Goal: Information Seeking & Learning: Learn about a topic

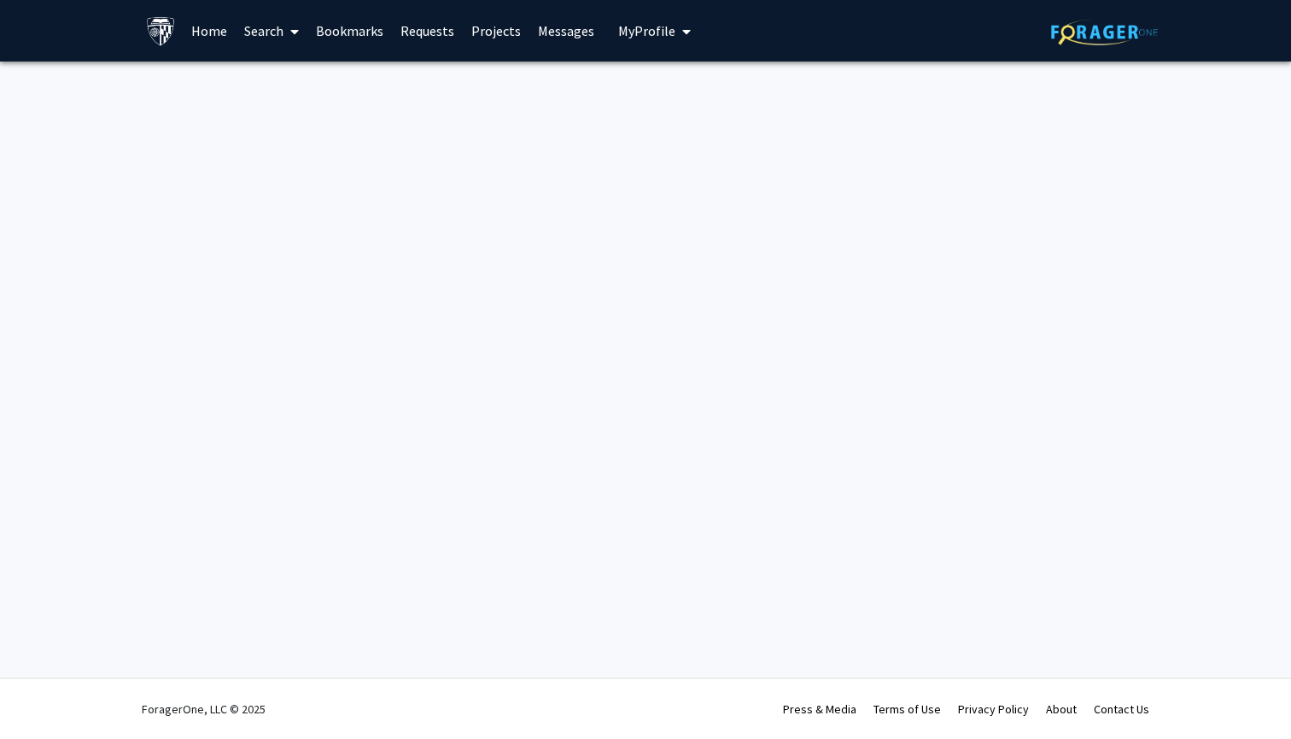
click at [259, 27] on link "Search" at bounding box center [272, 31] width 72 height 60
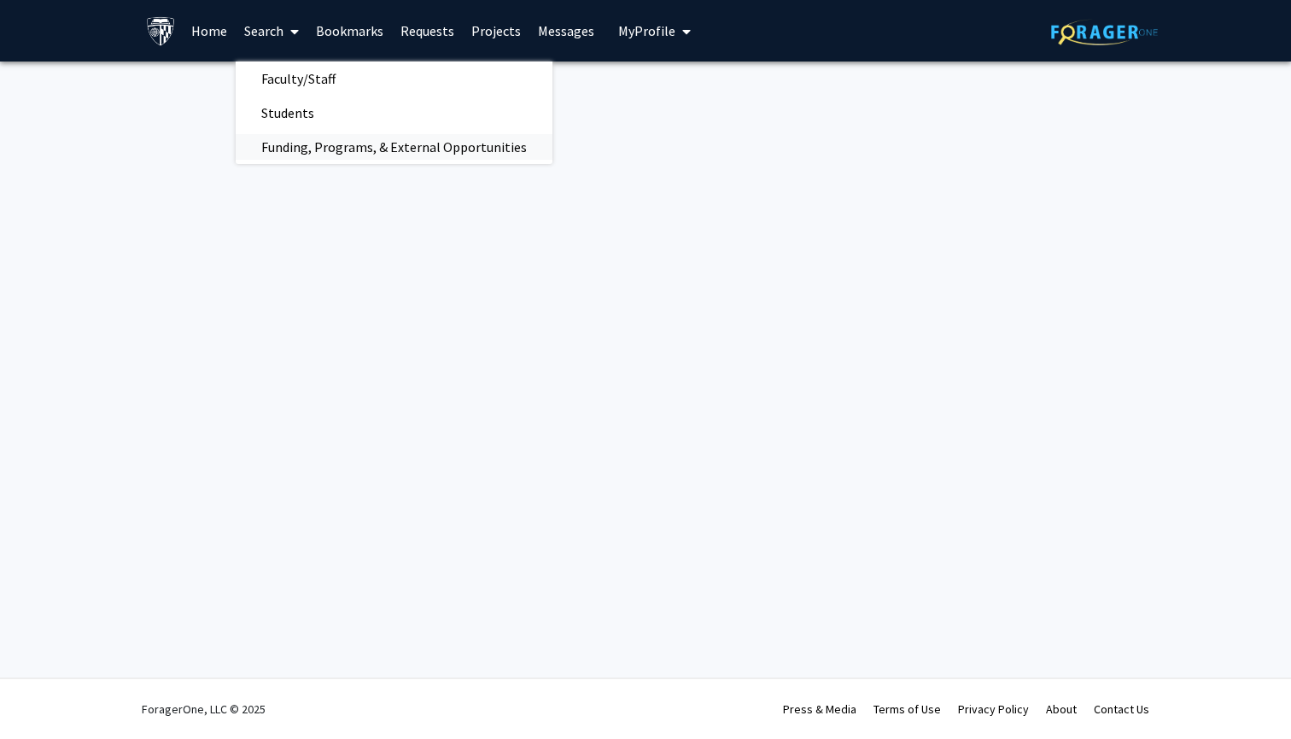
click at [301, 153] on span "Funding, Programs, & External Opportunities" at bounding box center [394, 147] width 317 height 34
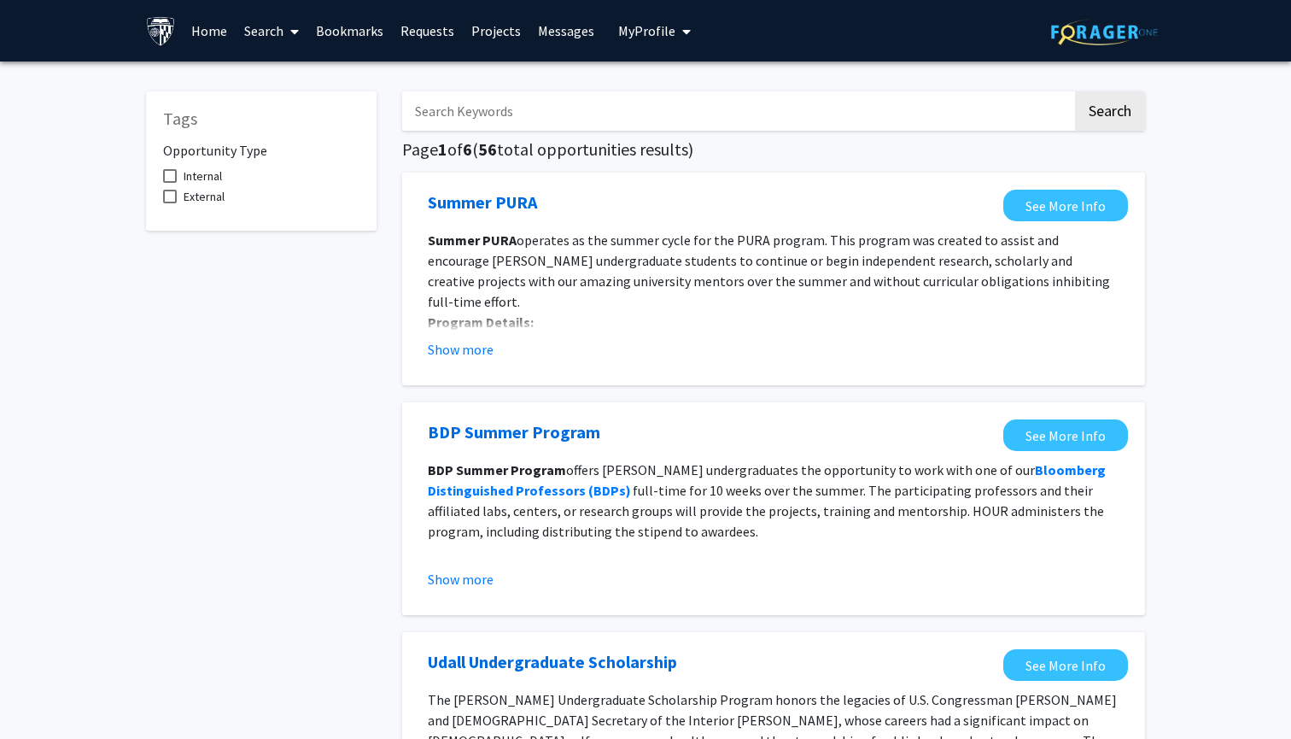
click at [761, 126] on input "Search Keywords" at bounding box center [737, 110] width 670 height 39
type input "project"
click at [1109, 114] on button "Search" at bounding box center [1110, 110] width 70 height 39
click at [289, 34] on span at bounding box center [291, 32] width 15 height 60
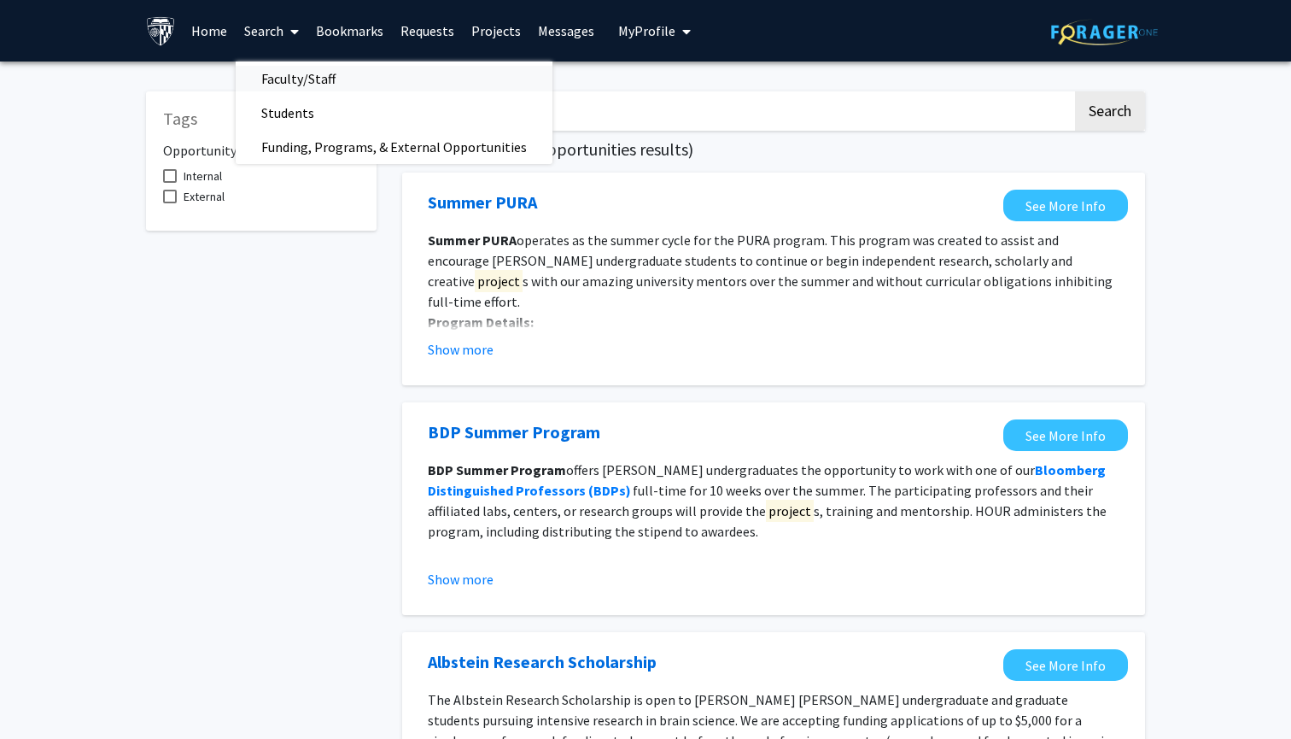
click at [284, 84] on span "Faculty/Staff" at bounding box center [299, 78] width 126 height 34
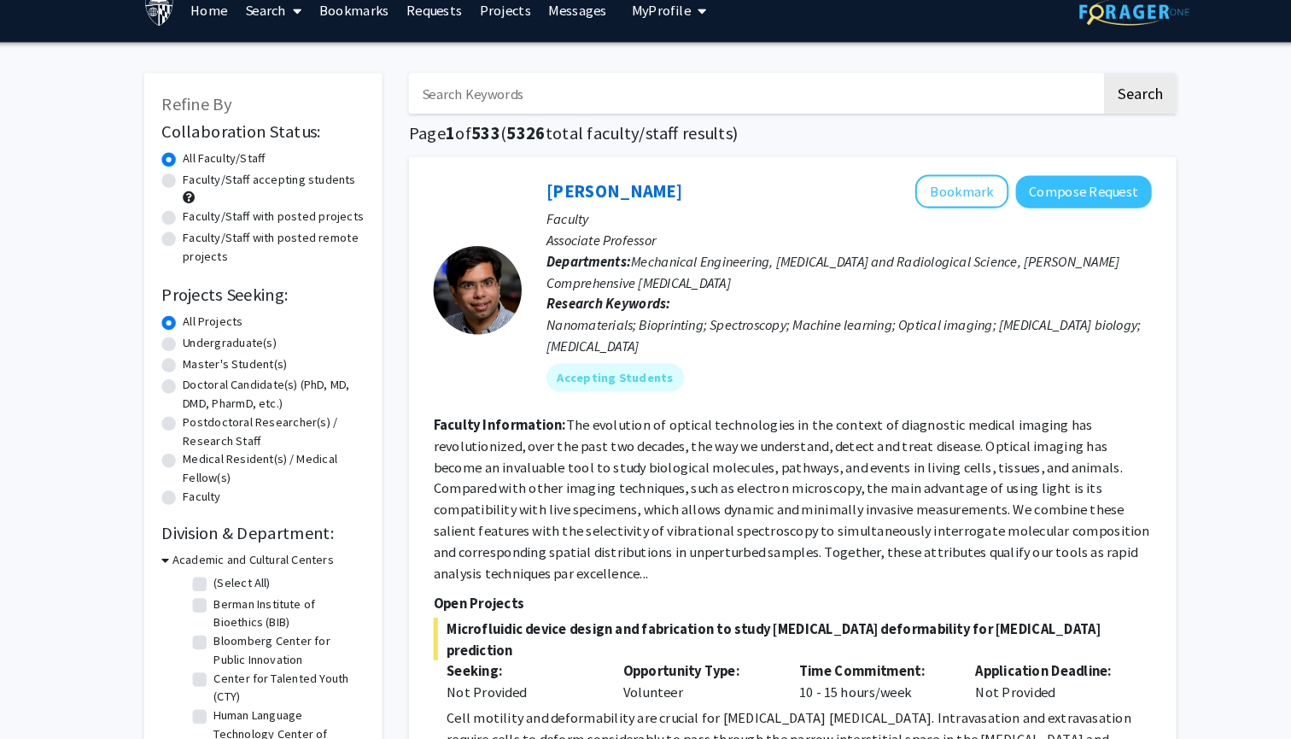
click at [282, 221] on label "Faculty/Staff with posted projects" at bounding box center [271, 230] width 175 height 18
click at [195, 221] on input "Faculty/Staff with posted projects" at bounding box center [189, 226] width 11 height 11
radio input "true"
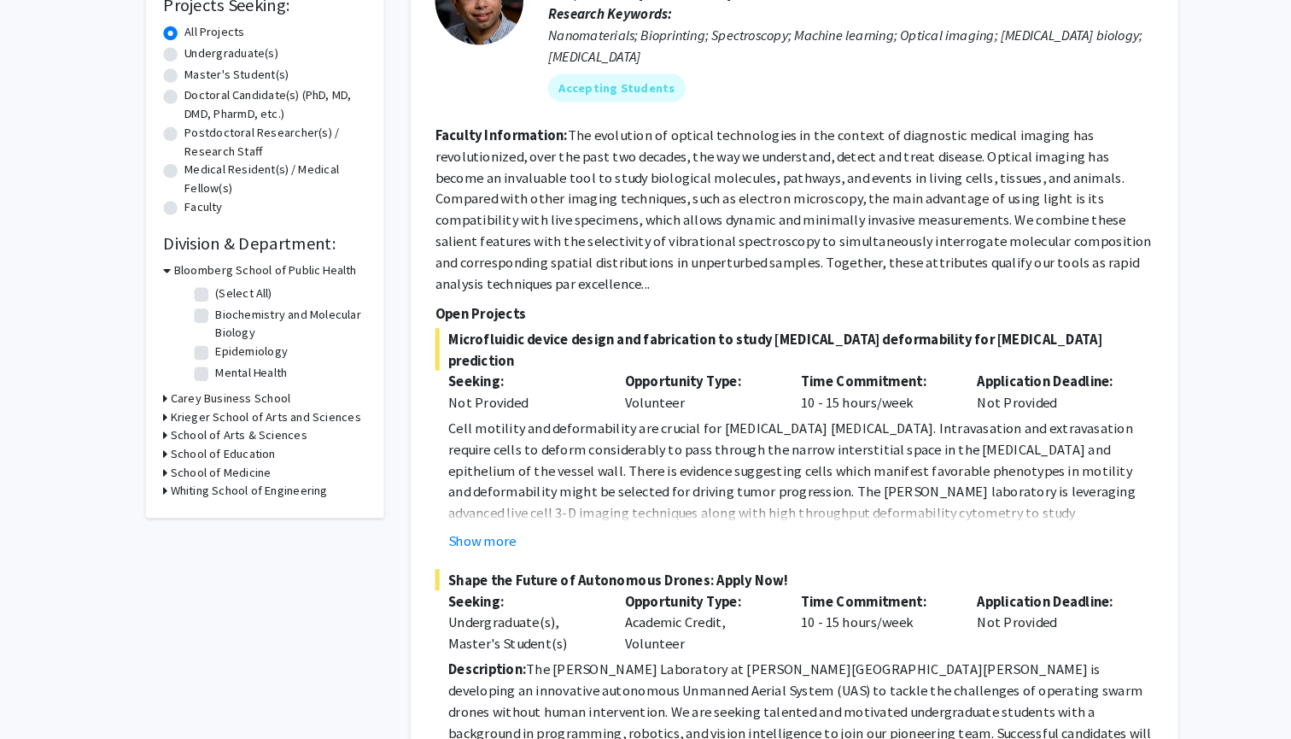
scroll to position [278, 0]
click at [467, 536] on button "Show more" at bounding box center [472, 546] width 66 height 20
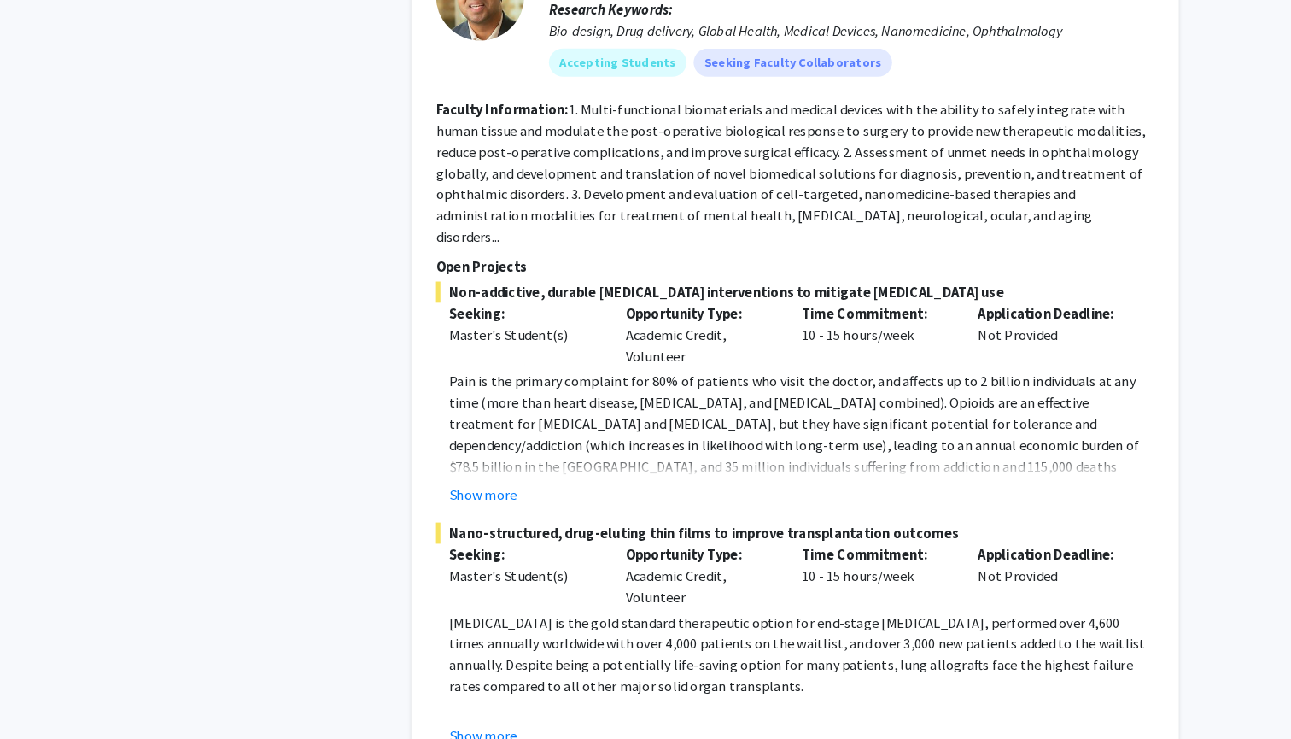
scroll to position [1441, 0]
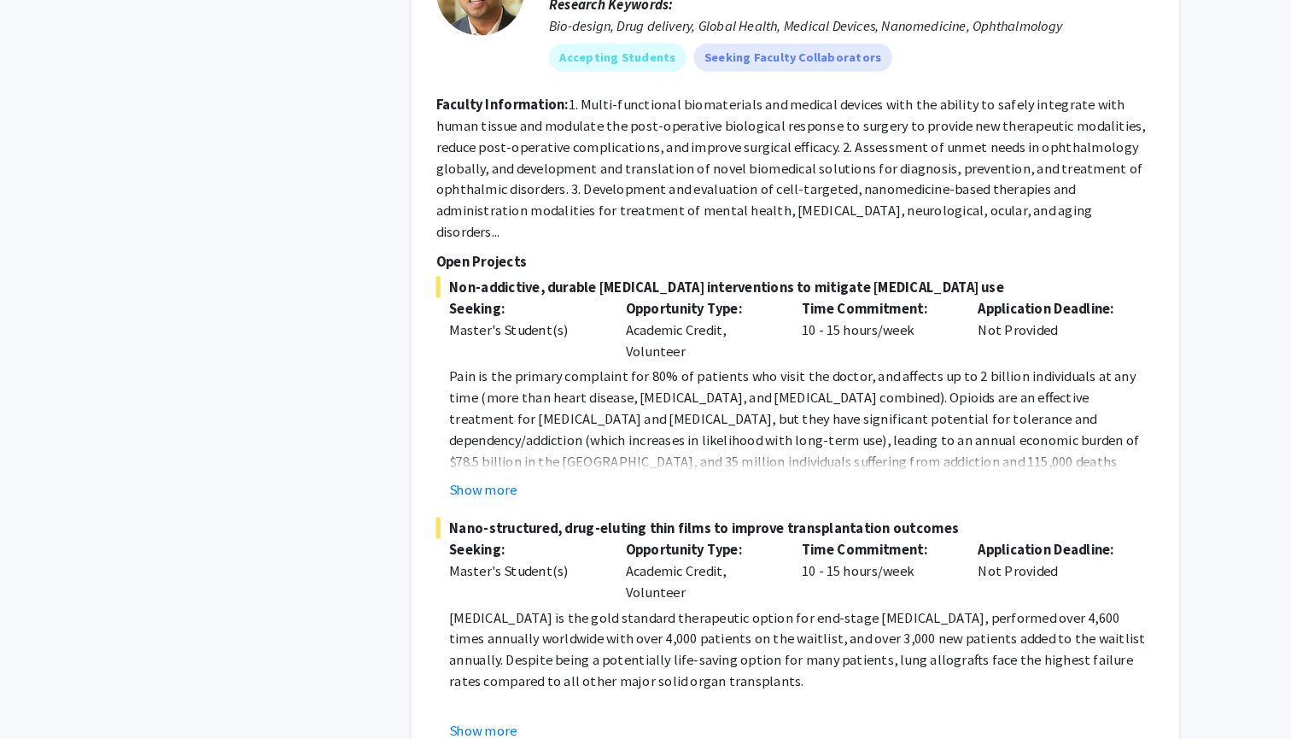
click at [478, 385] on fg-project-list "Non-addictive, durable [MEDICAL_DATA] interventions to mitigate [MEDICAL_DATA] …" at bounding box center [773, 632] width 695 height 682
click at [475, 487] on button "Show more" at bounding box center [472, 497] width 66 height 20
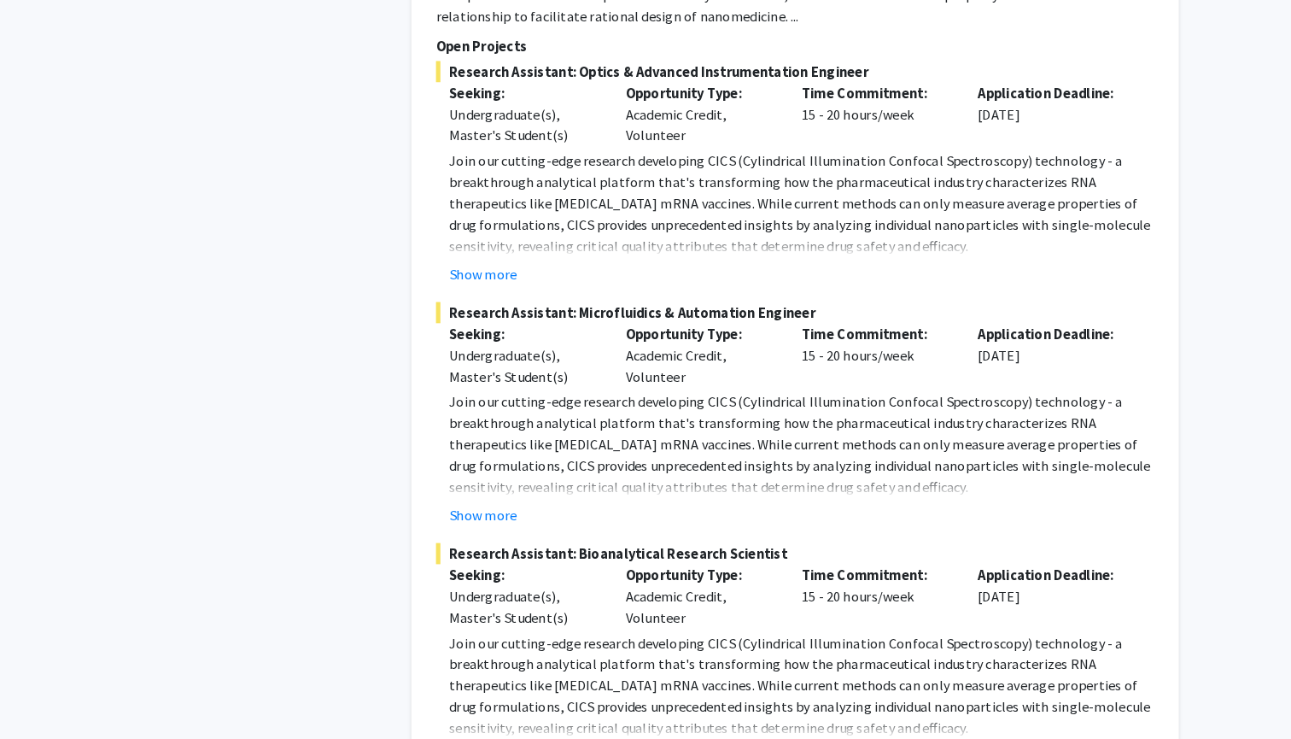
scroll to position [2862, 0]
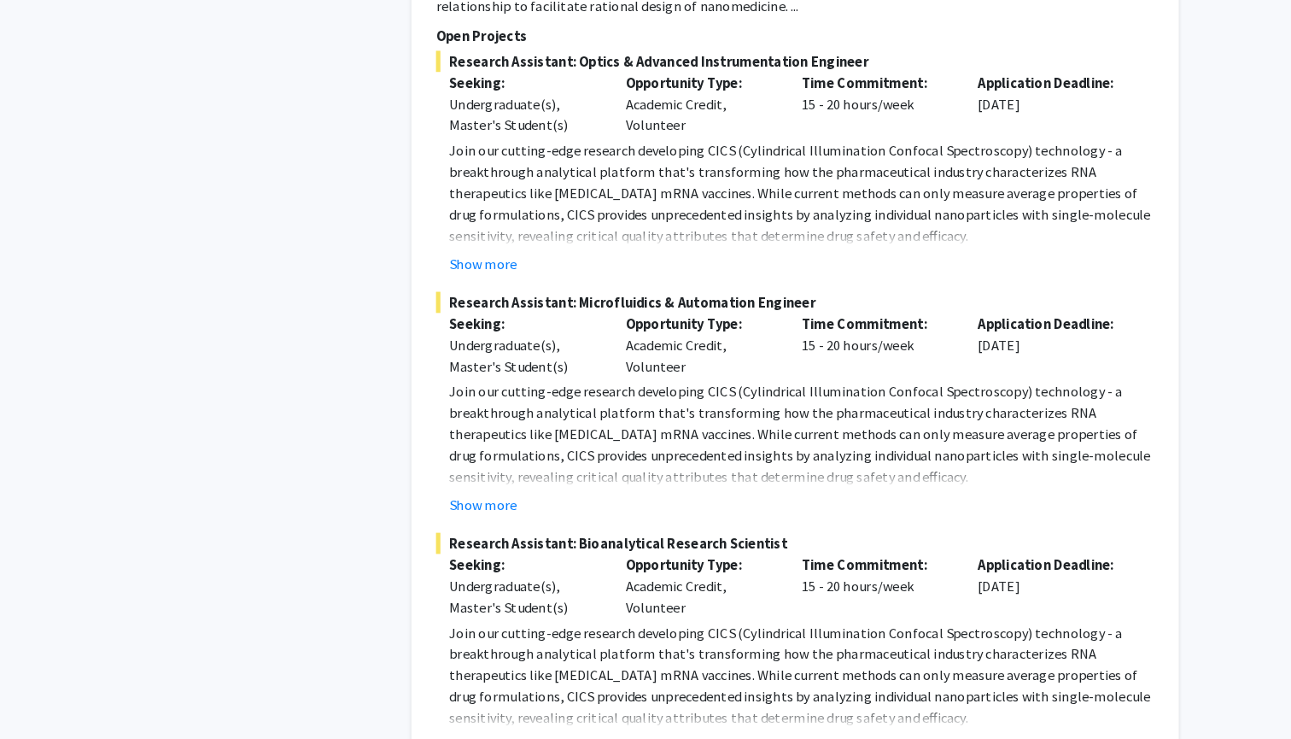
click at [459, 734] on button "Show more" at bounding box center [472, 744] width 66 height 20
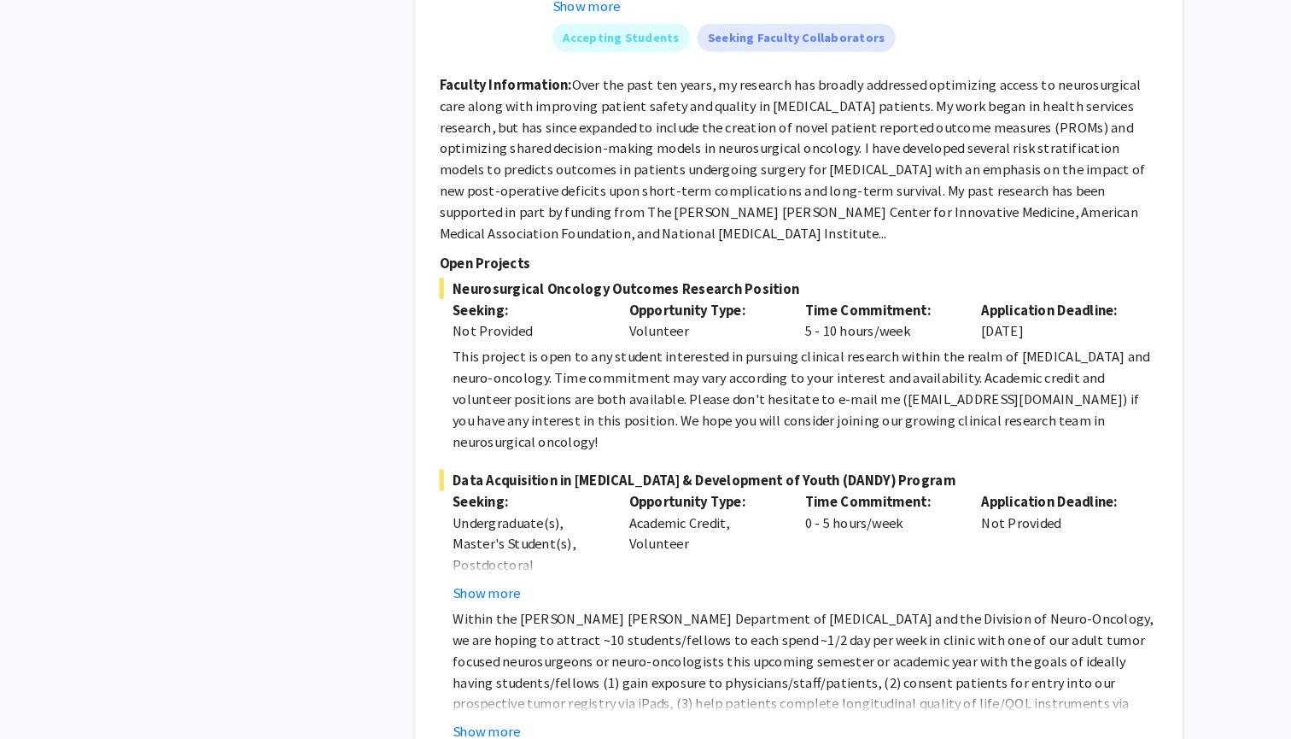
scroll to position [4515, 0]
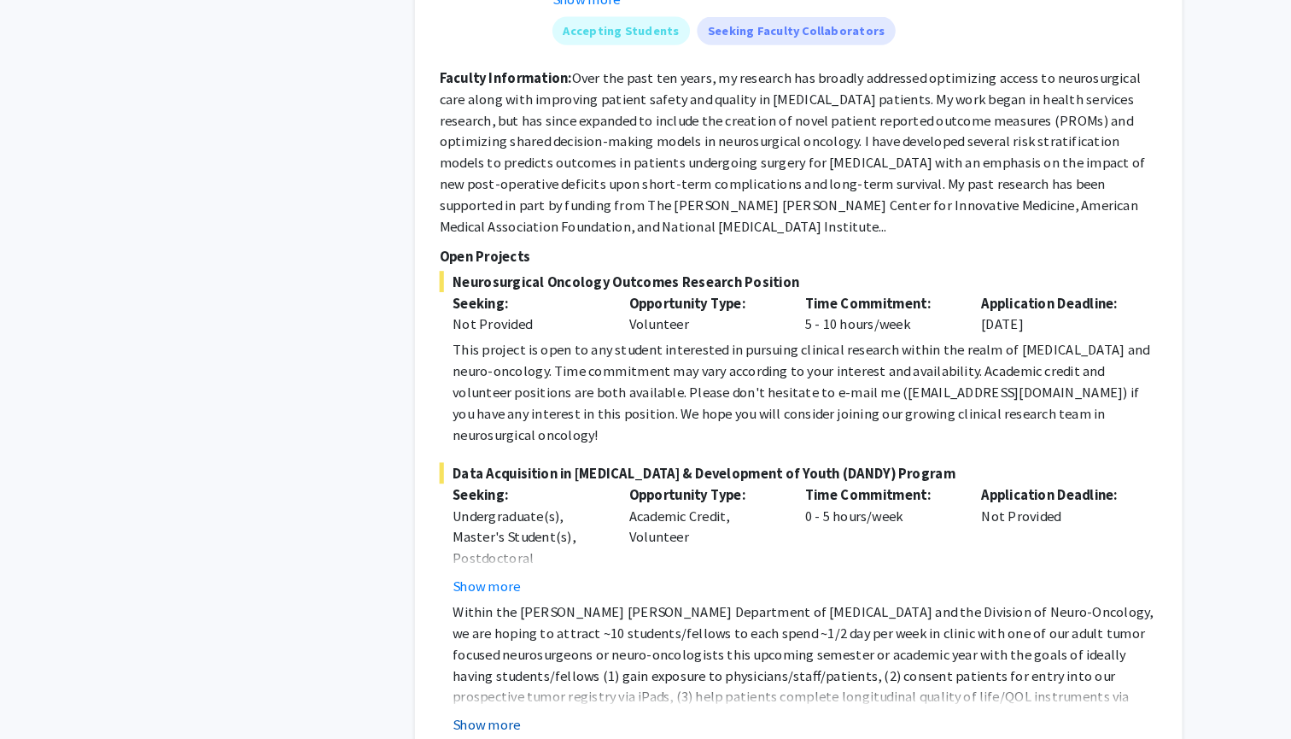
click at [494, 715] on button "Show more" at bounding box center [472, 725] width 66 height 20
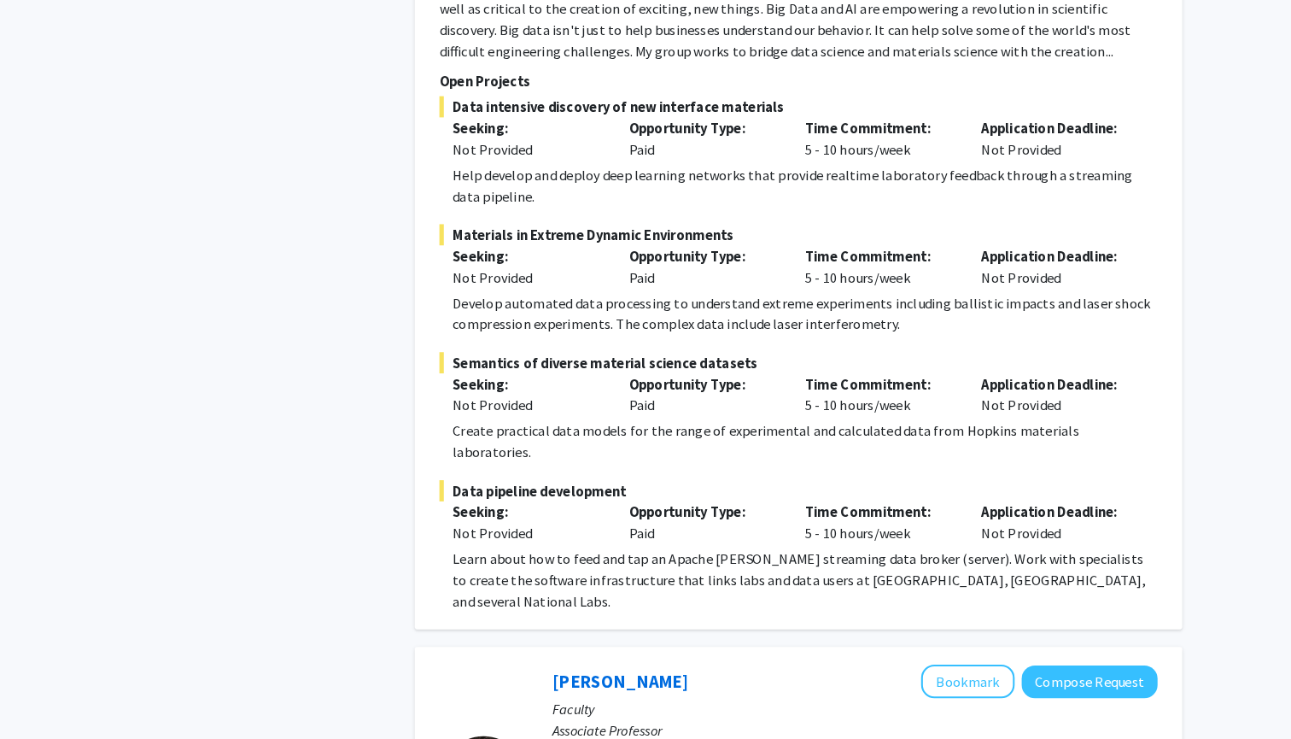
scroll to position [5857, 0]
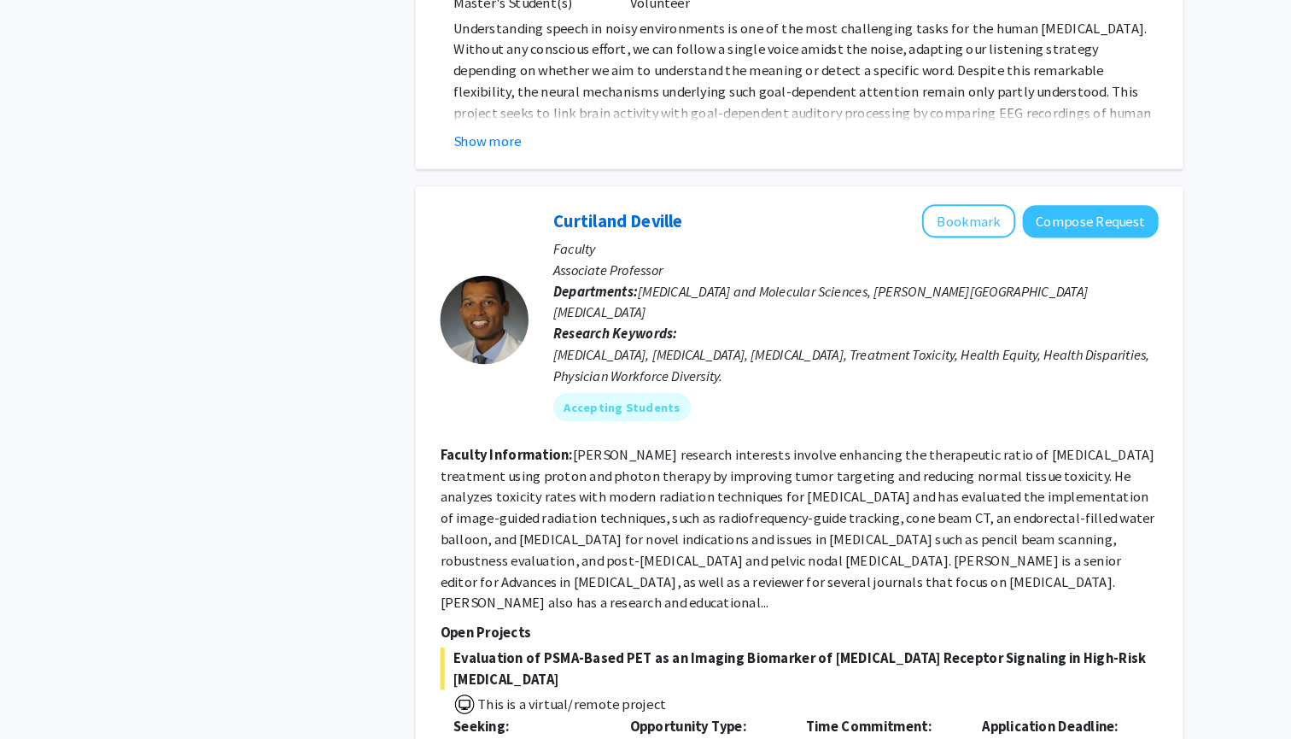
scroll to position [9607, 0]
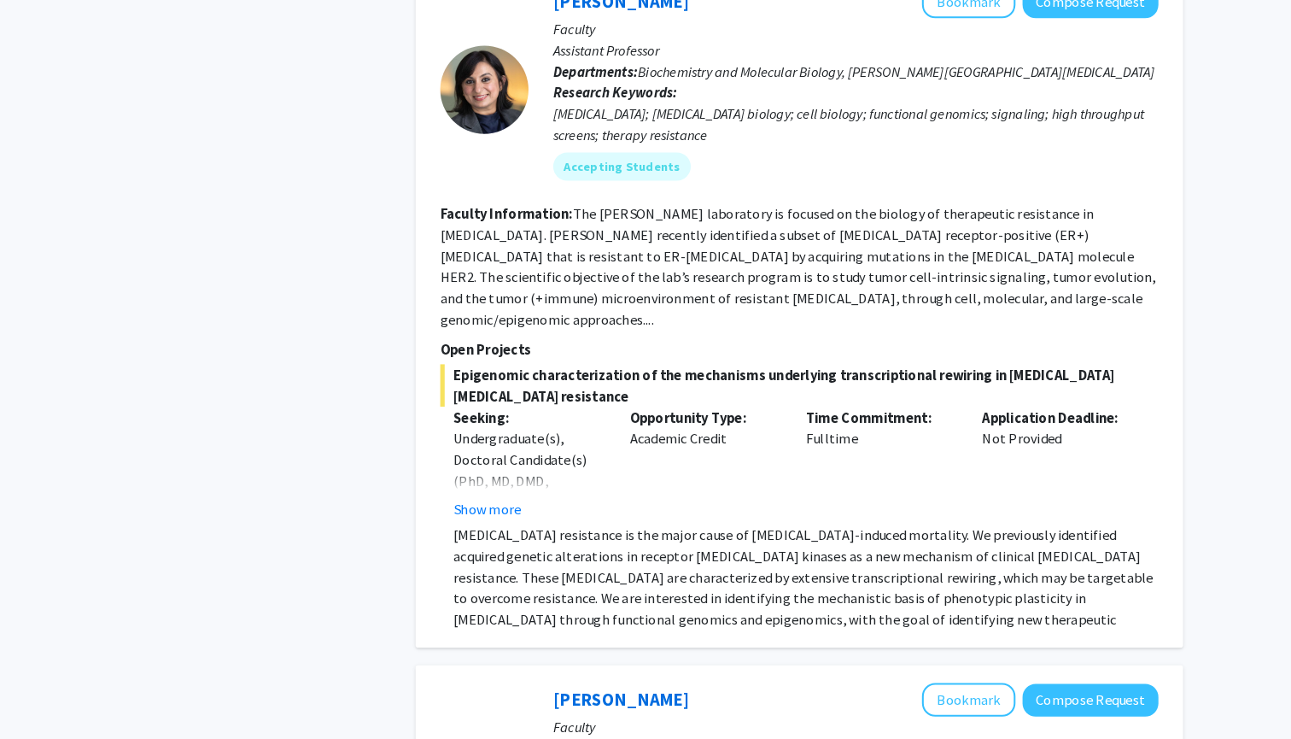
scroll to position [2277, 0]
click at [473, 506] on button "Show more" at bounding box center [472, 516] width 66 height 20
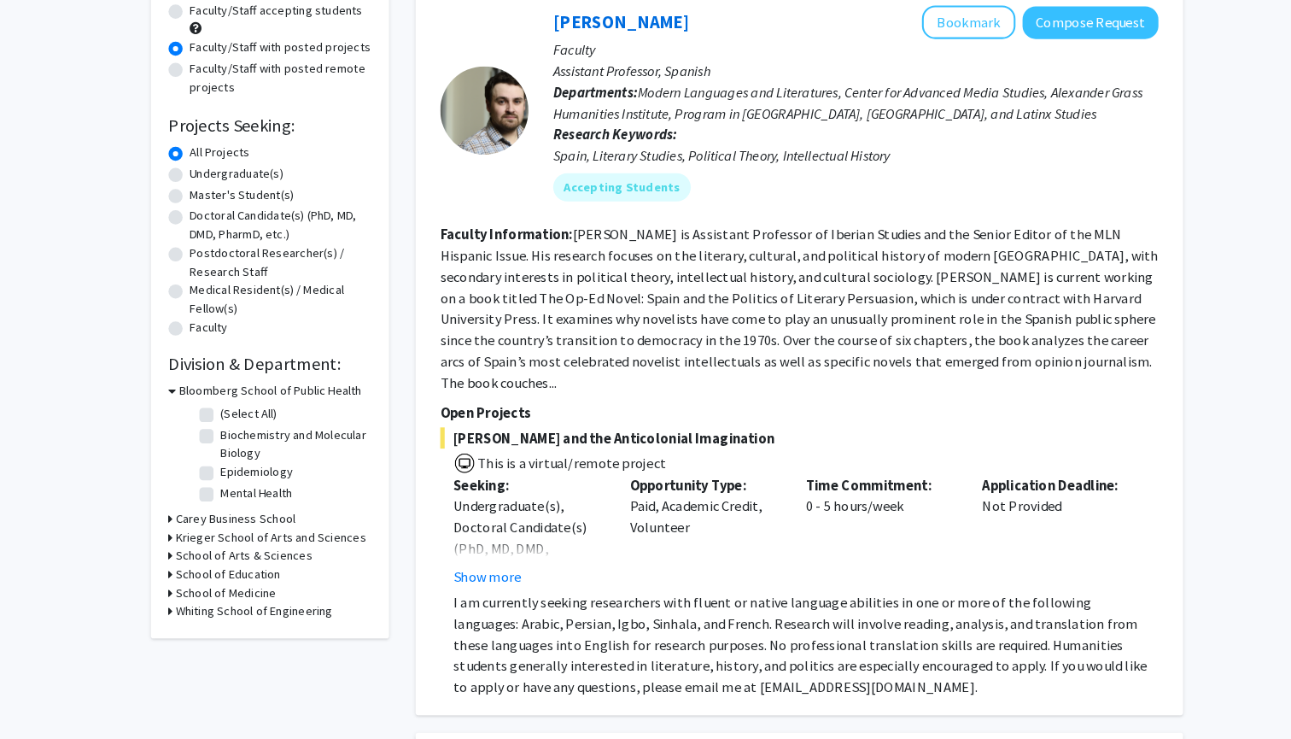
scroll to position [180, 0]
